Goal: Navigation & Orientation: Find specific page/section

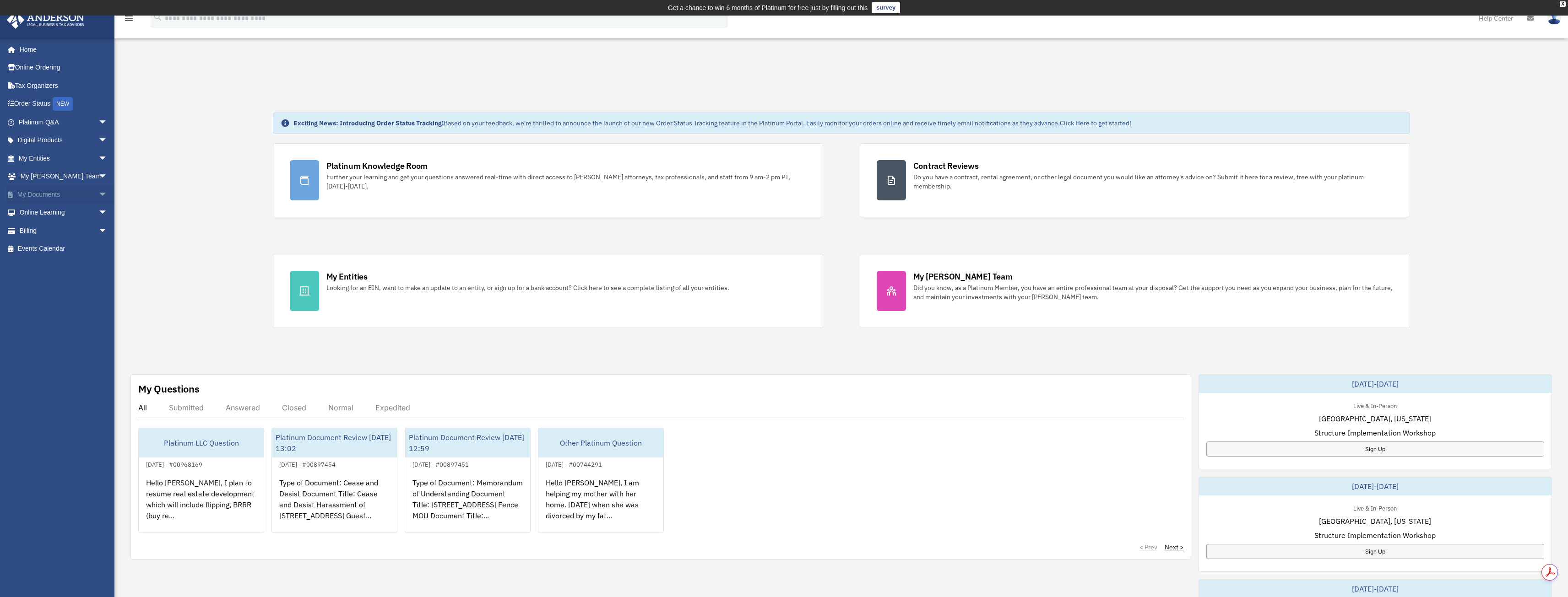
click at [87, 194] on link "My Documents arrow_drop_down" at bounding box center [64, 194] width 115 height 18
click at [100, 200] on span "arrow_drop_down" at bounding box center [108, 194] width 18 height 19
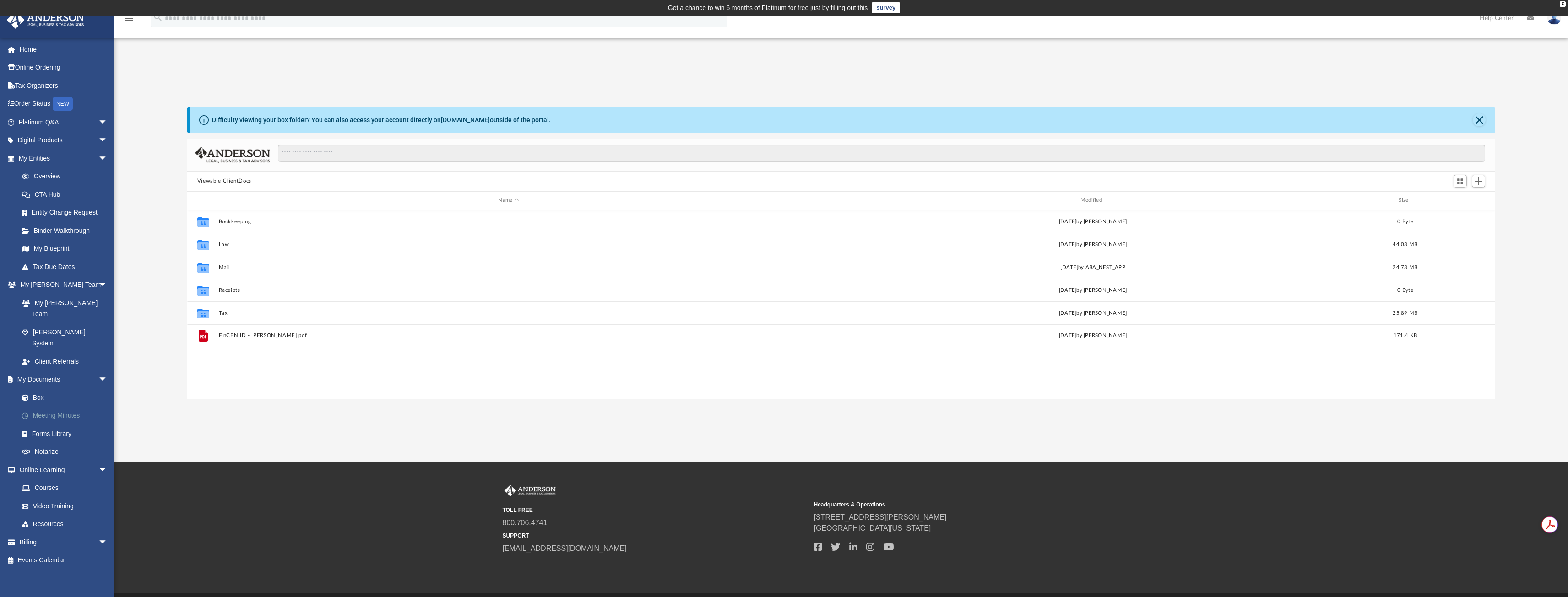
scroll to position [201, 1301]
click at [98, 136] on span "arrow_drop_down" at bounding box center [108, 141] width 18 height 19
click at [98, 128] on span "arrow_drop_down" at bounding box center [108, 122] width 18 height 19
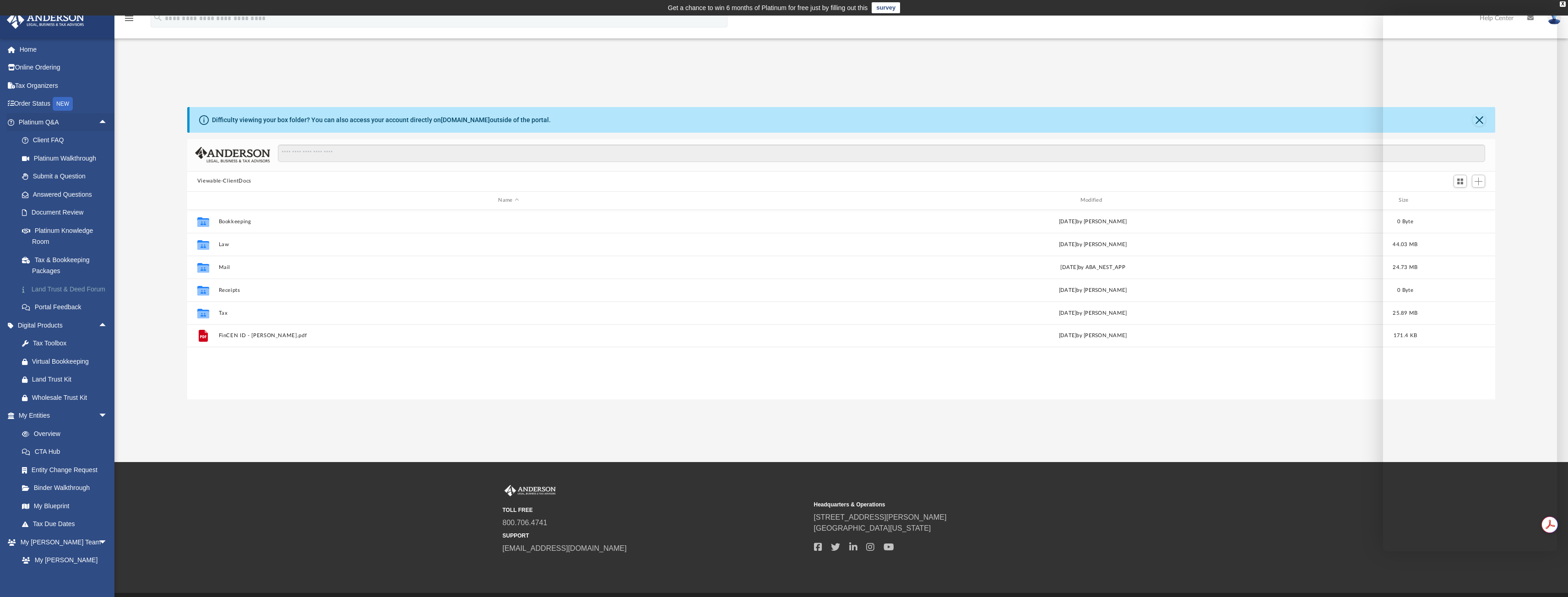
scroll to position [152, 0]
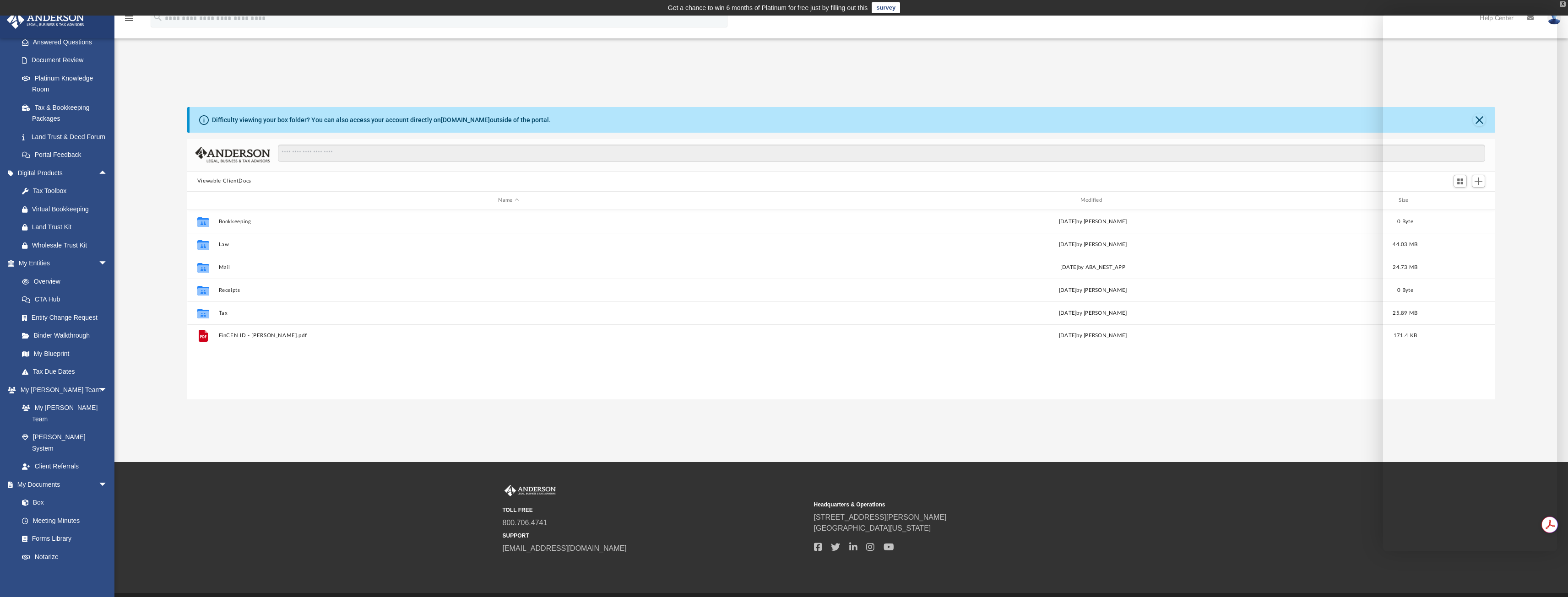
click at [1561, 4] on div "X" at bounding box center [1562, 4] width 6 height 5
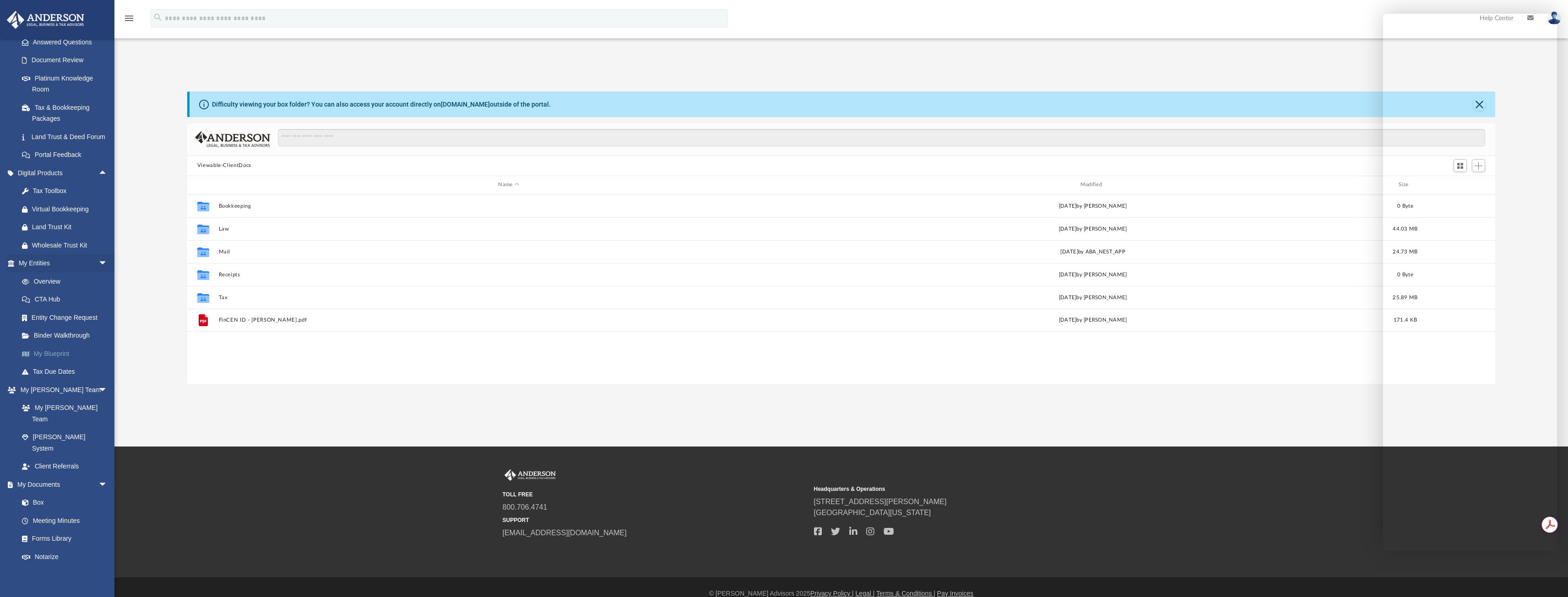
click at [65, 363] on link "My Blueprint" at bounding box center [67, 354] width 108 height 18
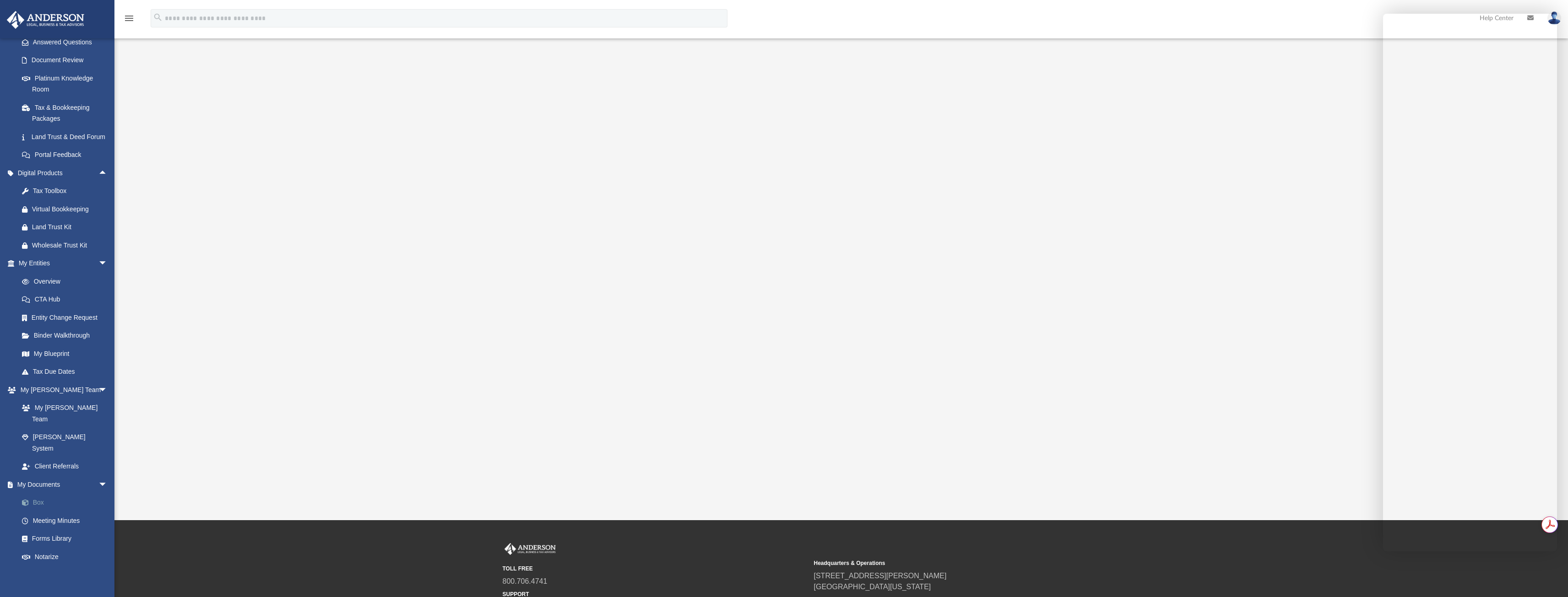
click at [52, 494] on link "Box" at bounding box center [67, 503] width 108 height 18
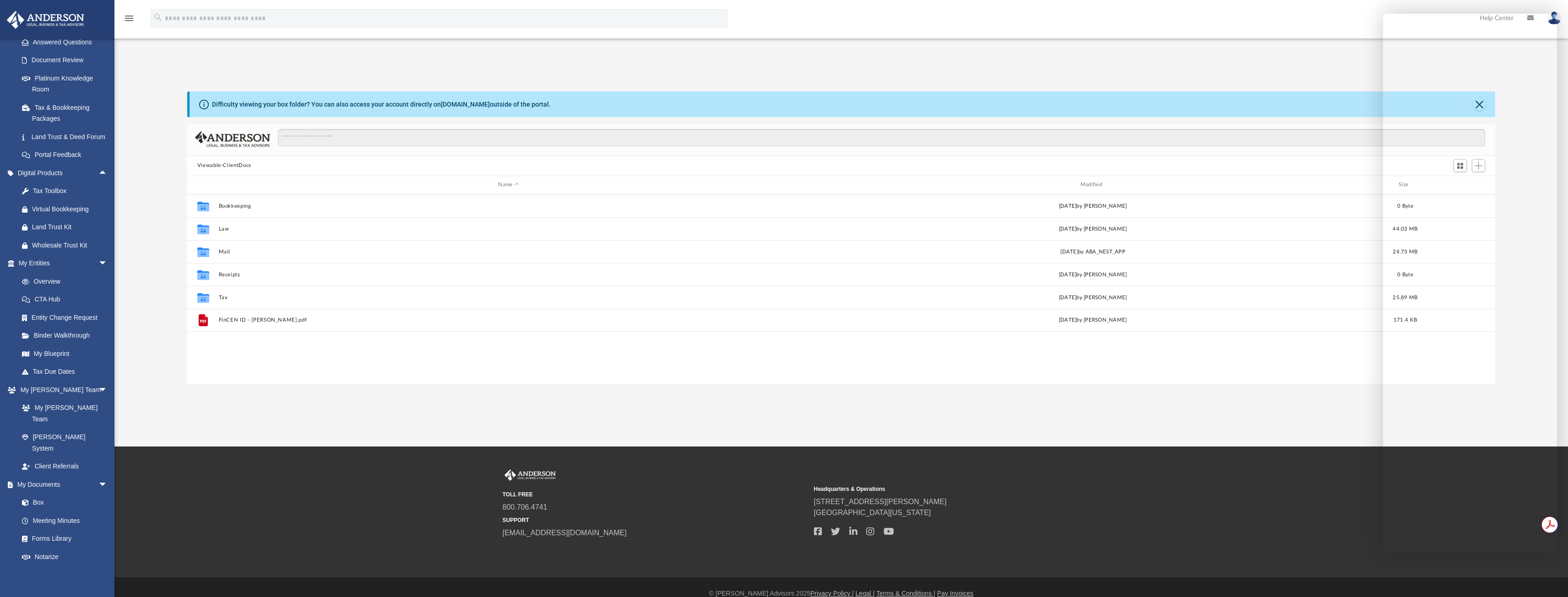
scroll to position [201, 1301]
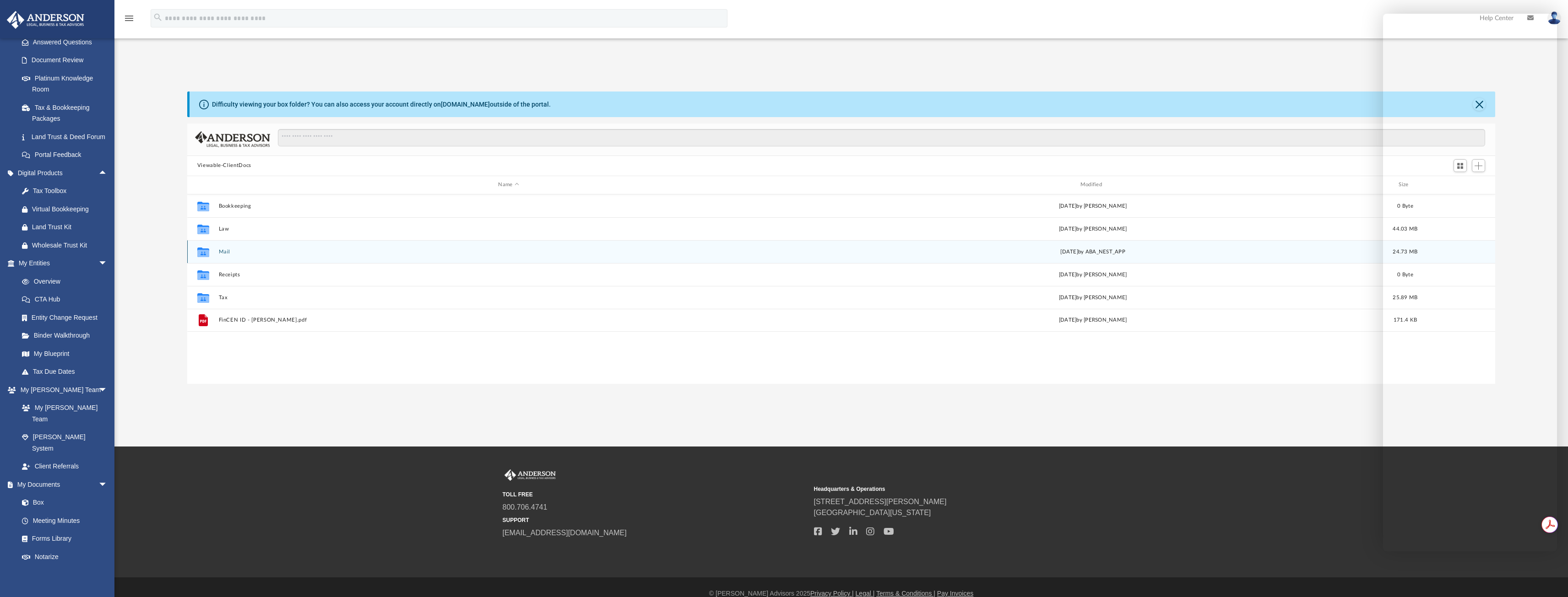
click at [227, 251] on button "Mail" at bounding box center [508, 252] width 580 height 6
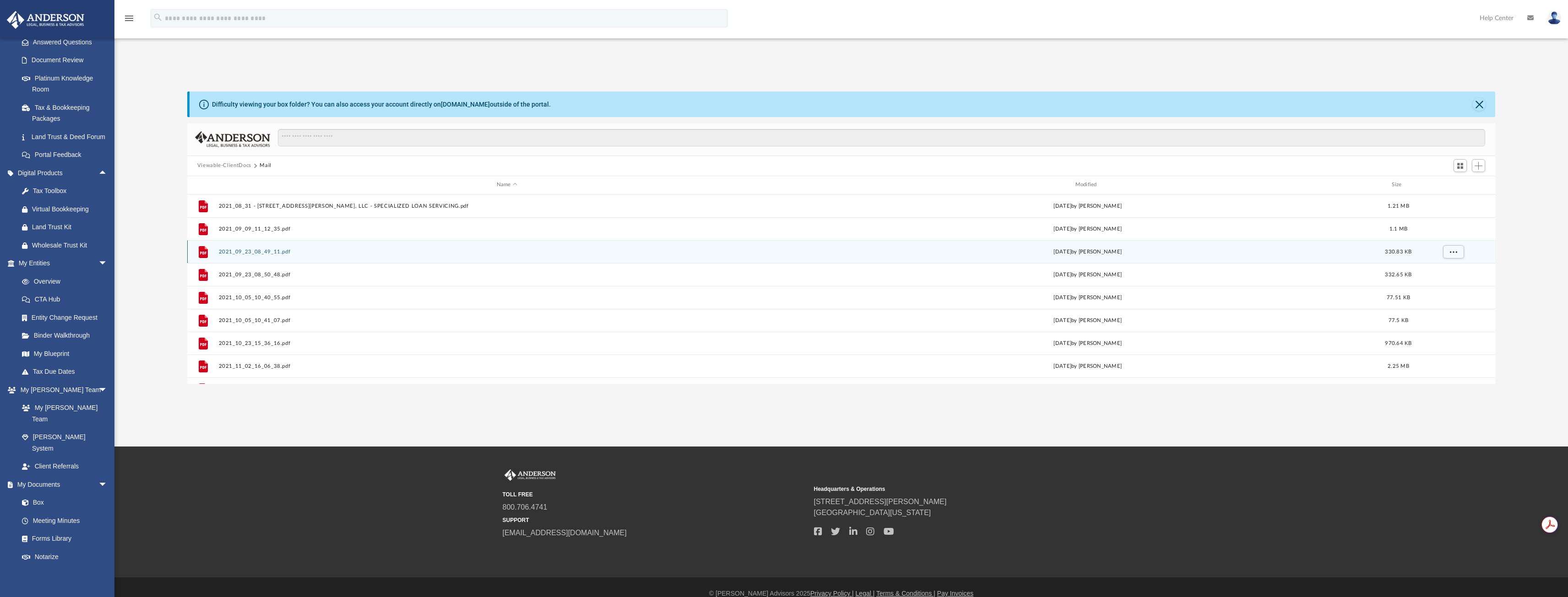
click at [217, 254] on div "File 2021_09_23_08_49_11.pdf [DATE] by [PERSON_NAME] 330.83 KB" at bounding box center [841, 251] width 1308 height 23
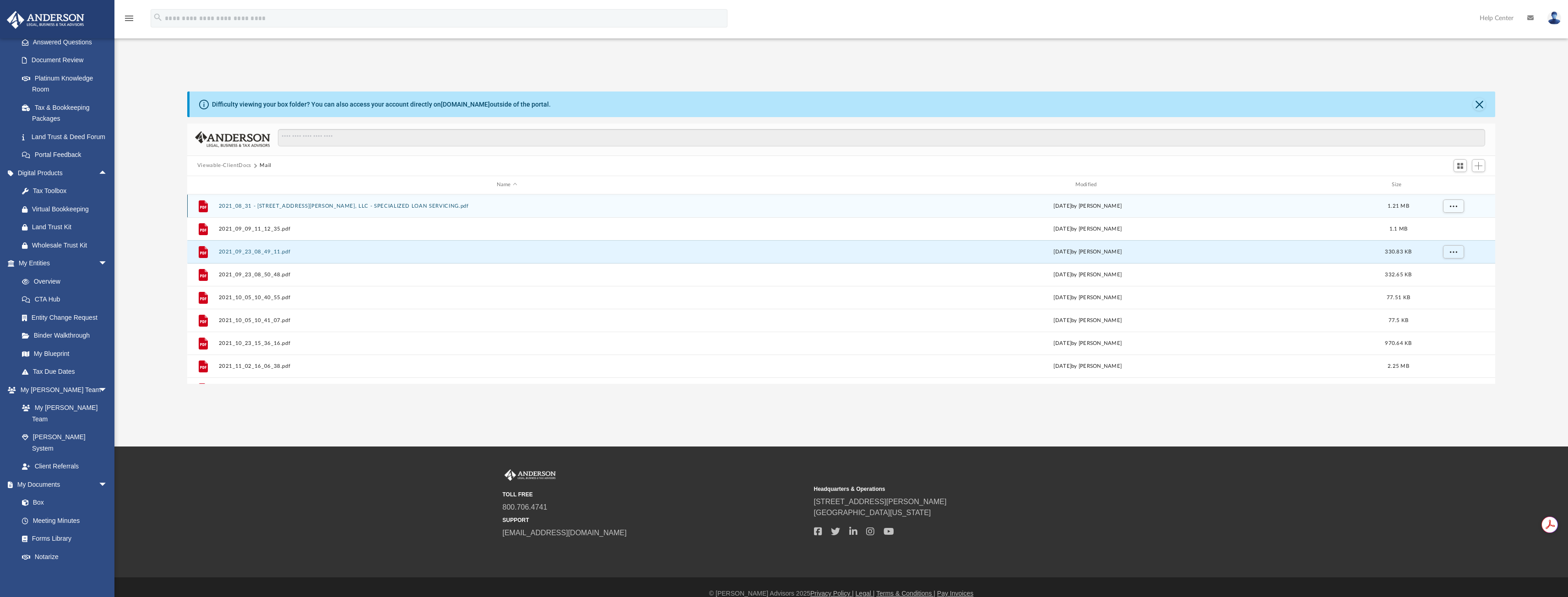
click at [252, 216] on div "File 2021_08_31 - [STREET_ADDRESS][PERSON_NAME], LLC - SPECIALIZED LOAN SERVICI…" at bounding box center [841, 205] width 1308 height 23
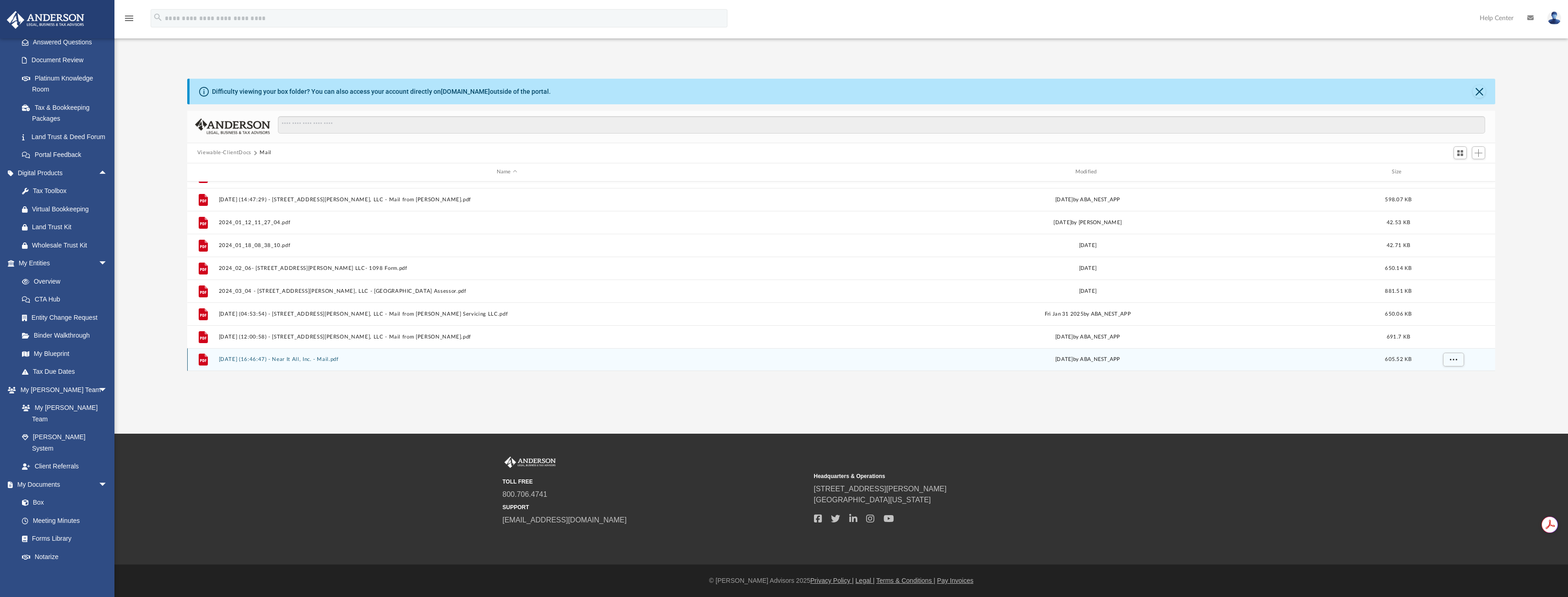
scroll to position [0, 0]
click at [314, 361] on button "[DATE] (16:46:47) - Near It All, Inc. - Mail.pdf" at bounding box center [507, 359] width 577 height 6
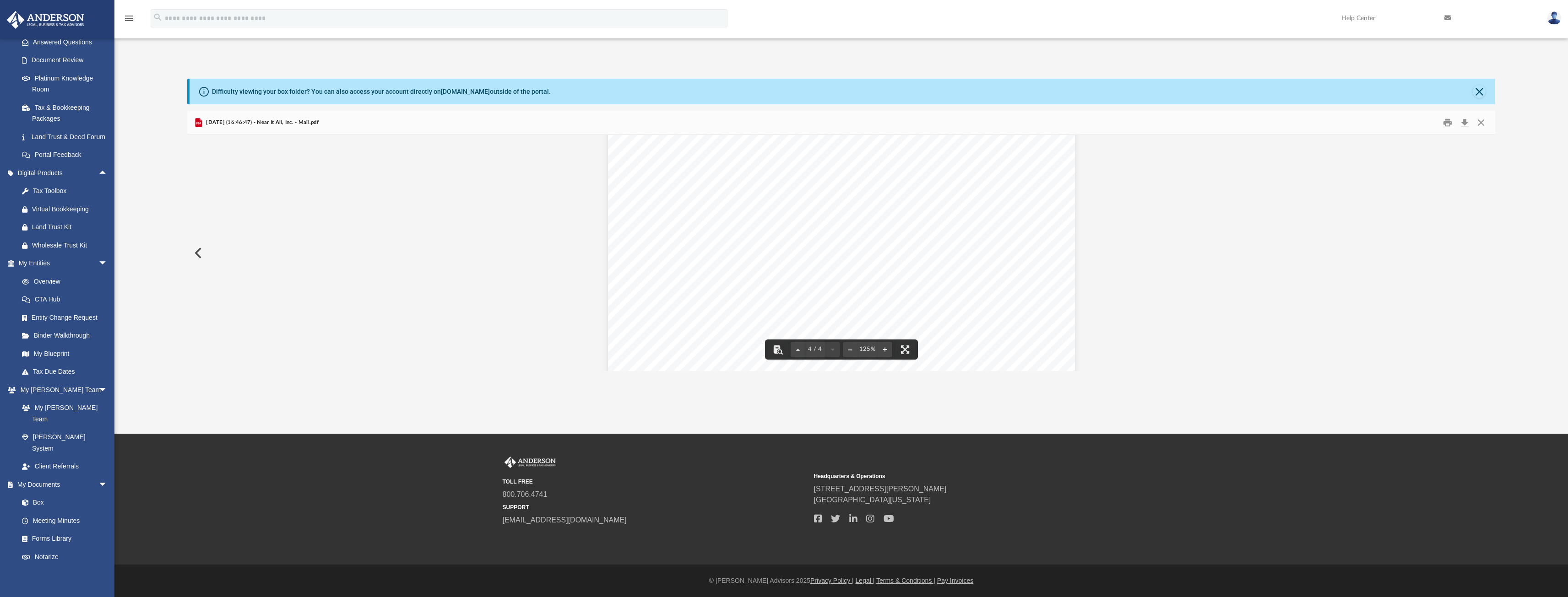
scroll to position [2200, 0]
drag, startPoint x: 1473, startPoint y: 126, endPoint x: 1479, endPoint y: 123, distance: 6.7
click at [1474, 126] on button "Close" at bounding box center [1481, 122] width 17 height 14
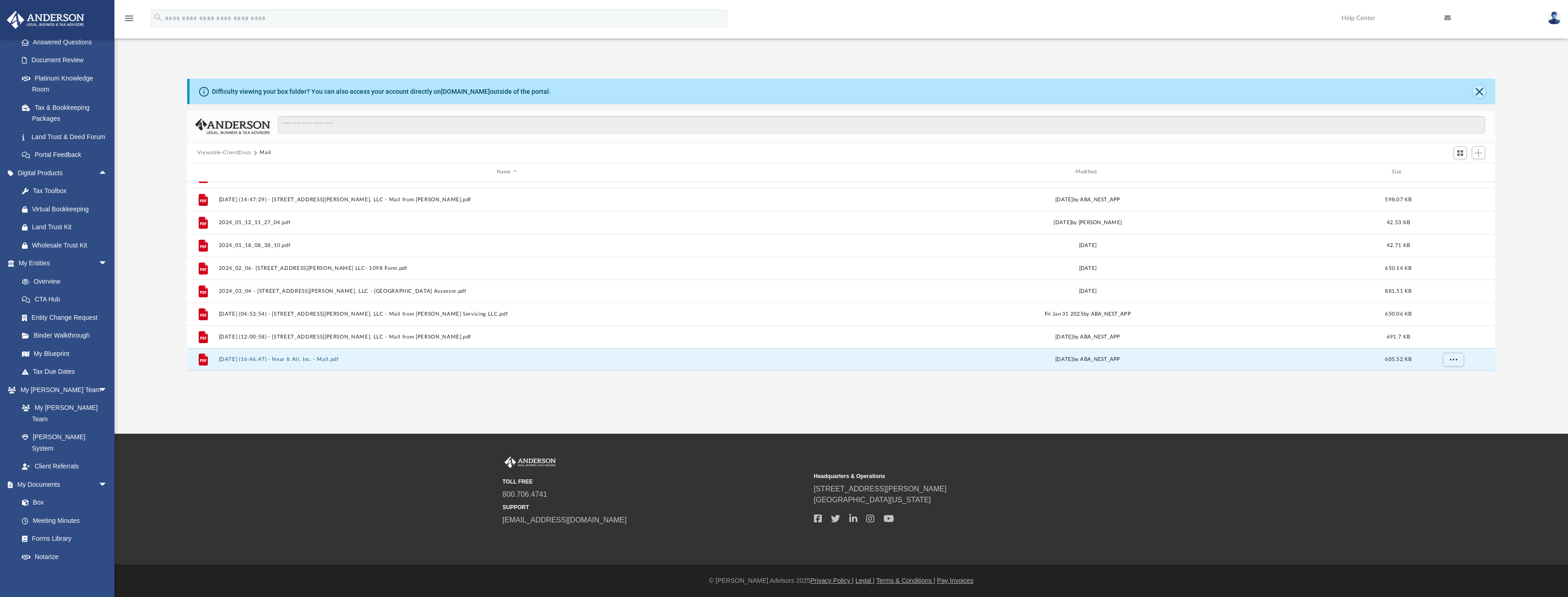
click at [1481, 98] on button "Close" at bounding box center [1479, 91] width 13 height 13
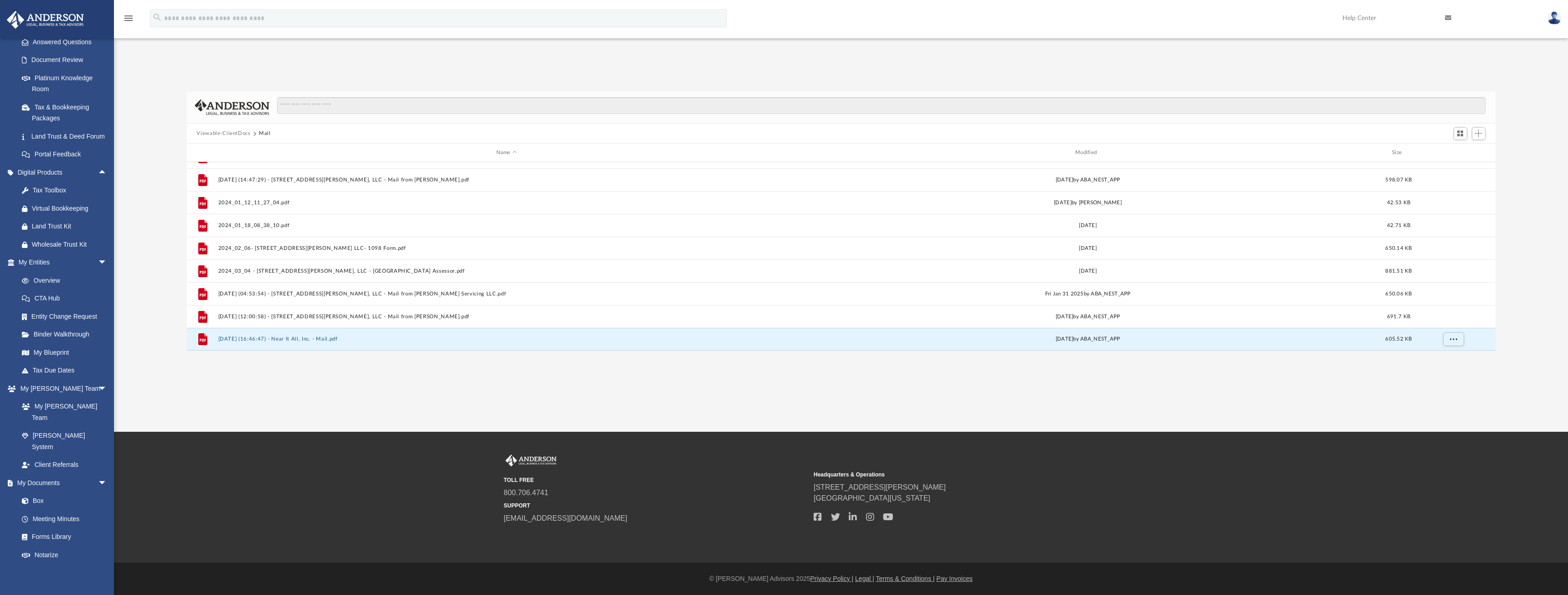
scroll to position [200, 1302]
